Goal: Check status

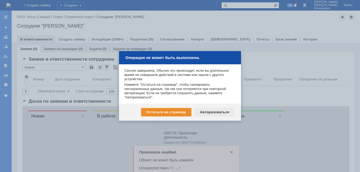
click at [216, 115] on div "Авторизоваться" at bounding box center [215, 112] width 40 height 8
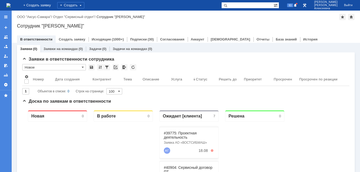
click at [253, 4] on input "text" at bounding box center [248, 5] width 52 height 6
paste input "28552"
type input "28552"
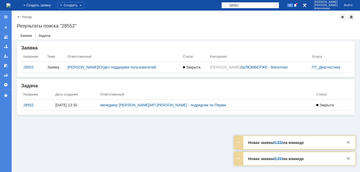
click at [352, 142] on div at bounding box center [348, 141] width 9 height 10
click at [350, 146] on div at bounding box center [348, 143] width 6 height 6
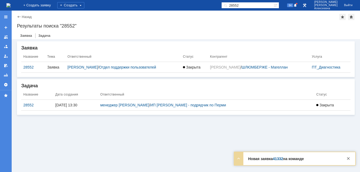
drag, startPoint x: 259, startPoint y: 1, endPoint x: 227, endPoint y: 9, distance: 33.7
click at [227, 9] on div "На домашнюю + Создать заявку Создать 28552 94 Новоженова Наталья Алексеевна Вый…" at bounding box center [180, 5] width 360 height 11
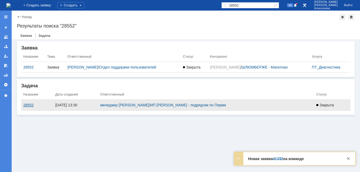
click at [31, 105] on div "28552" at bounding box center [37, 105] width 28 height 4
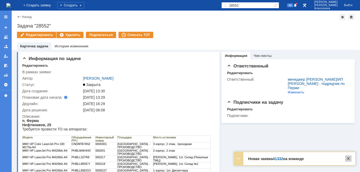
click at [350, 158] on div at bounding box center [348, 159] width 6 height 6
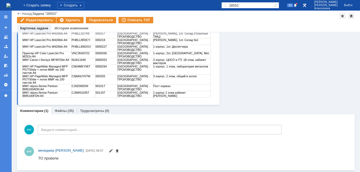
scroll to position [107, 0]
click at [62, 109] on link "Файлы" at bounding box center [61, 111] width 12 height 4
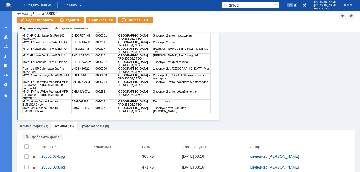
scroll to position [107, 0]
